Goal: Task Accomplishment & Management: Manage account settings

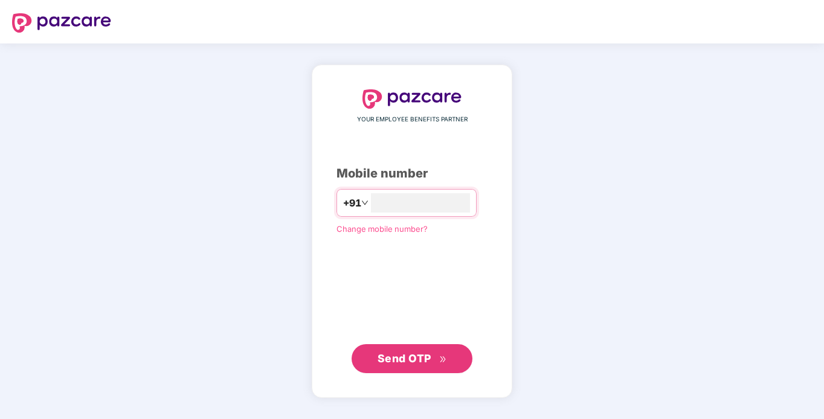
type input "**********"
click at [449, 349] on button "Send OTP" at bounding box center [412, 358] width 121 height 29
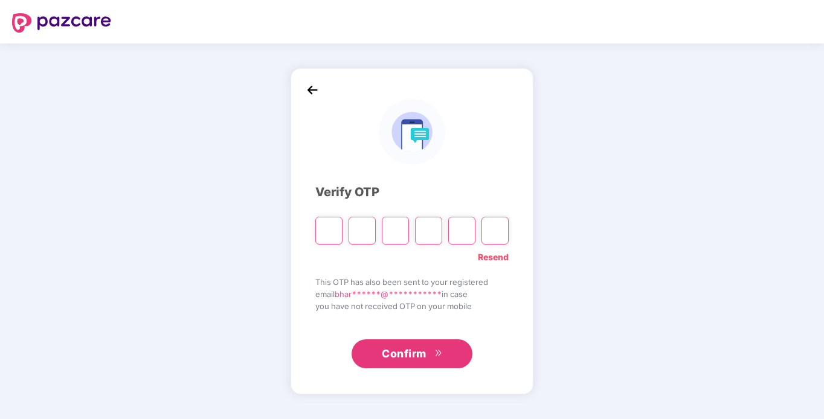
type input "*"
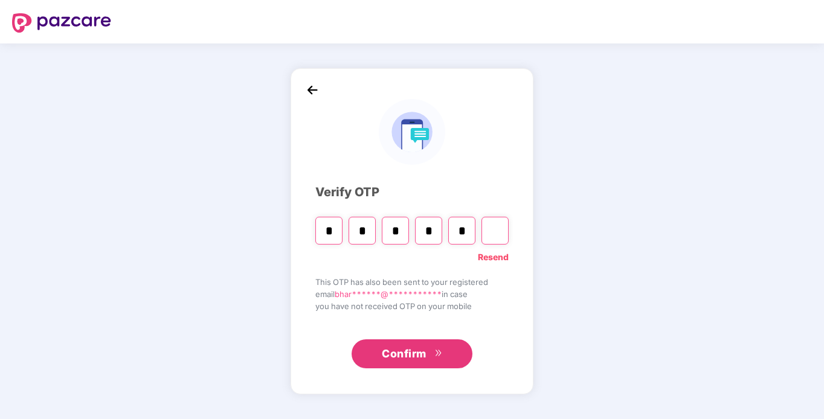
type input "*"
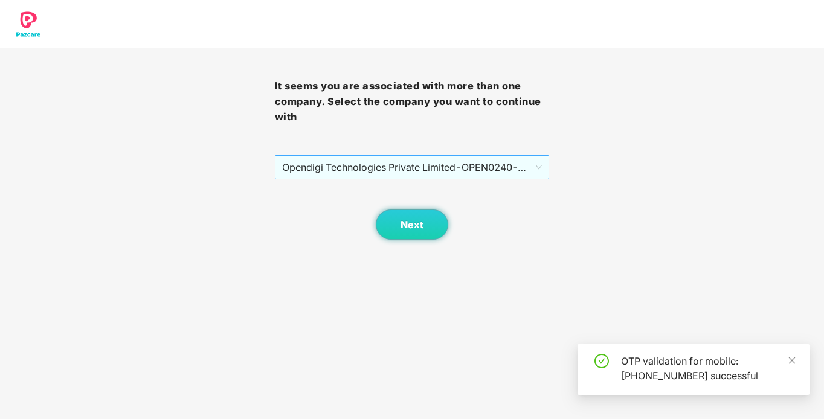
click at [471, 164] on span "Opendigi Technologies Private Limited - OPEN0240 - ADMIN" at bounding box center [412, 167] width 260 height 23
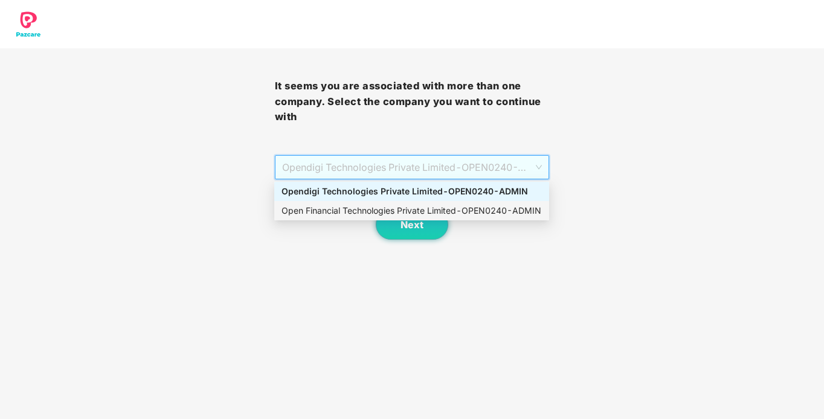
click at [459, 208] on div "Open Financial Technologies Private Limited - OPEN0240 - ADMIN" at bounding box center [411, 210] width 260 height 13
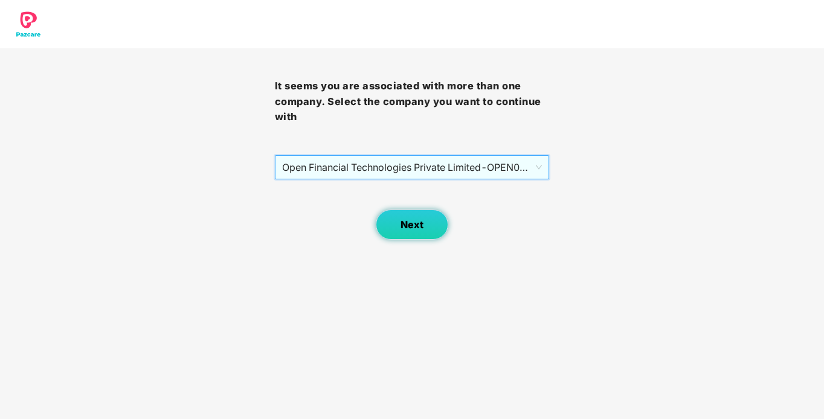
click at [426, 221] on button "Next" at bounding box center [412, 225] width 72 height 30
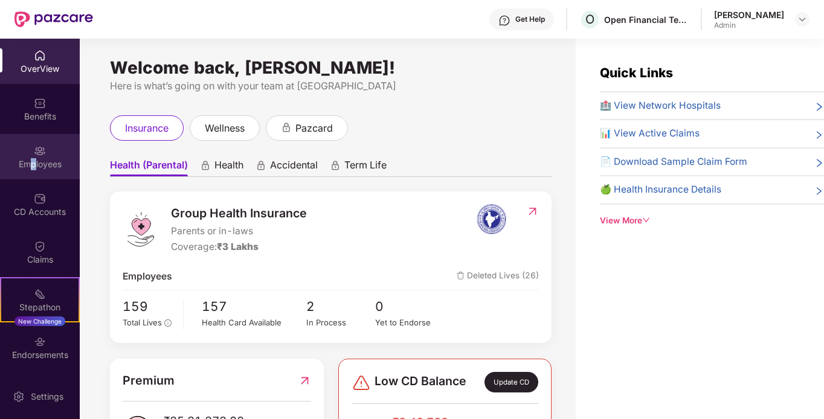
click at [34, 164] on div "Employees" at bounding box center [40, 164] width 80 height 12
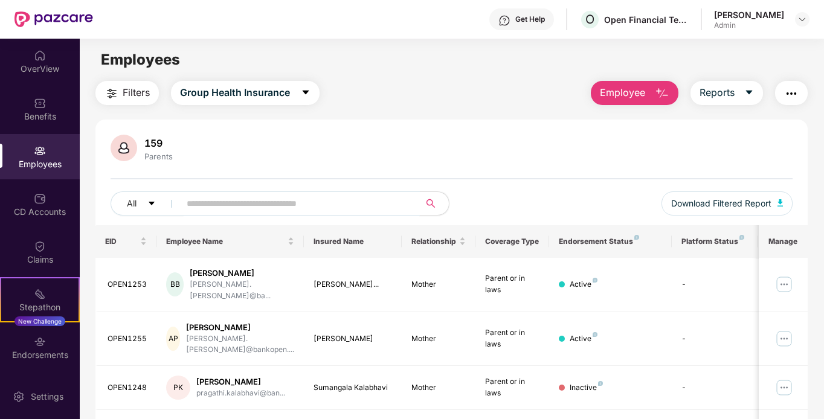
click at [300, 207] on input "text" at bounding box center [295, 204] width 217 height 18
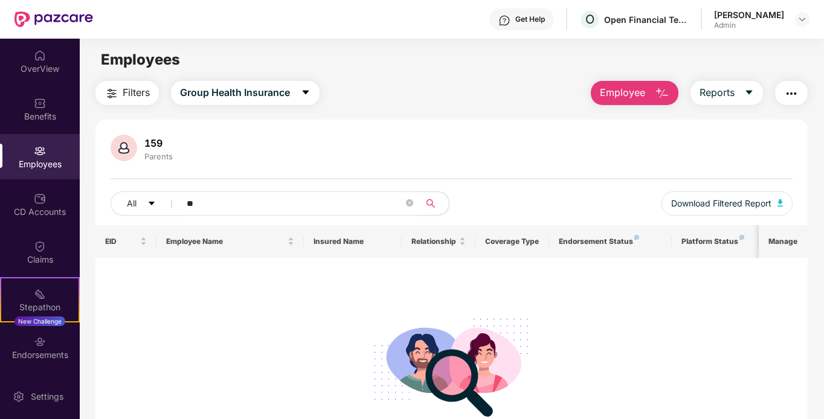
type input "*"
